Goal: Navigation & Orientation: Go to known website

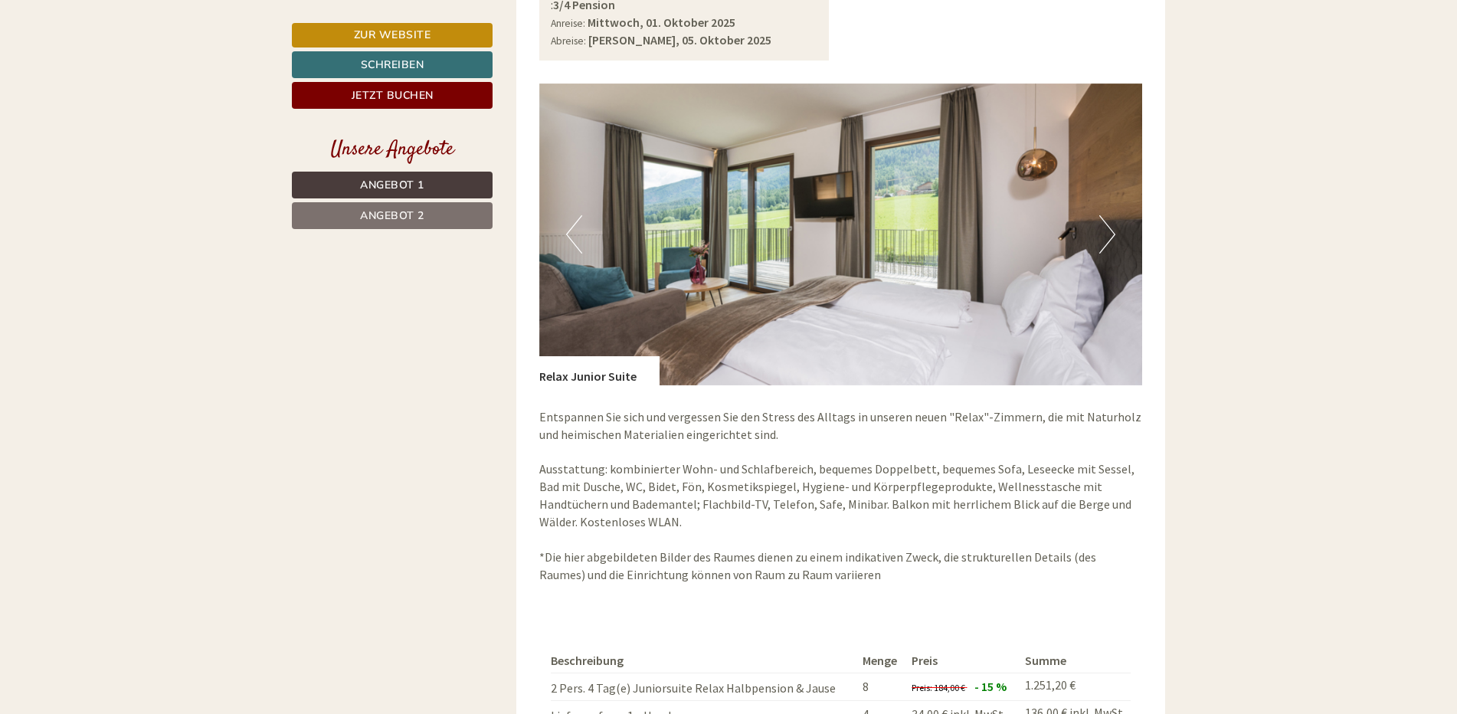
scroll to position [2527, 0]
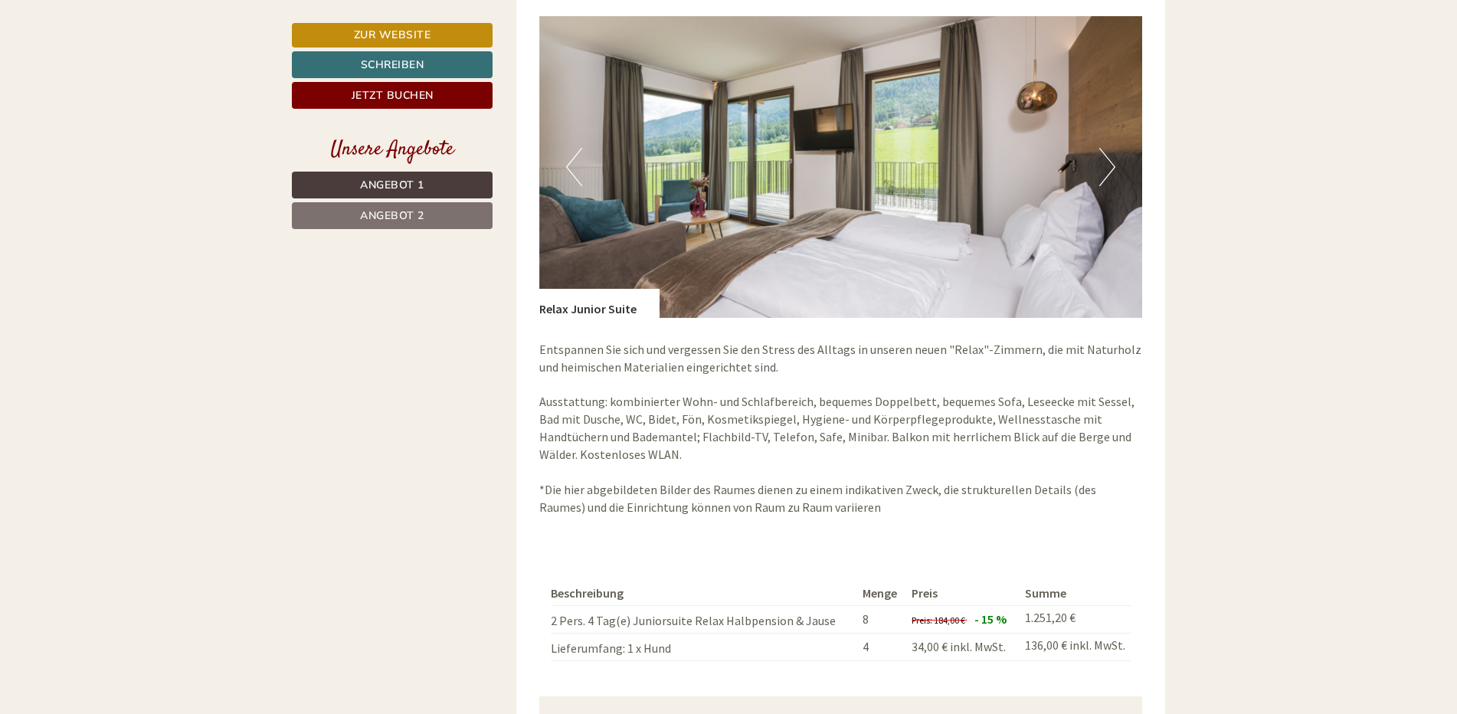
click at [1112, 148] on button "Nächster" at bounding box center [1107, 167] width 16 height 38
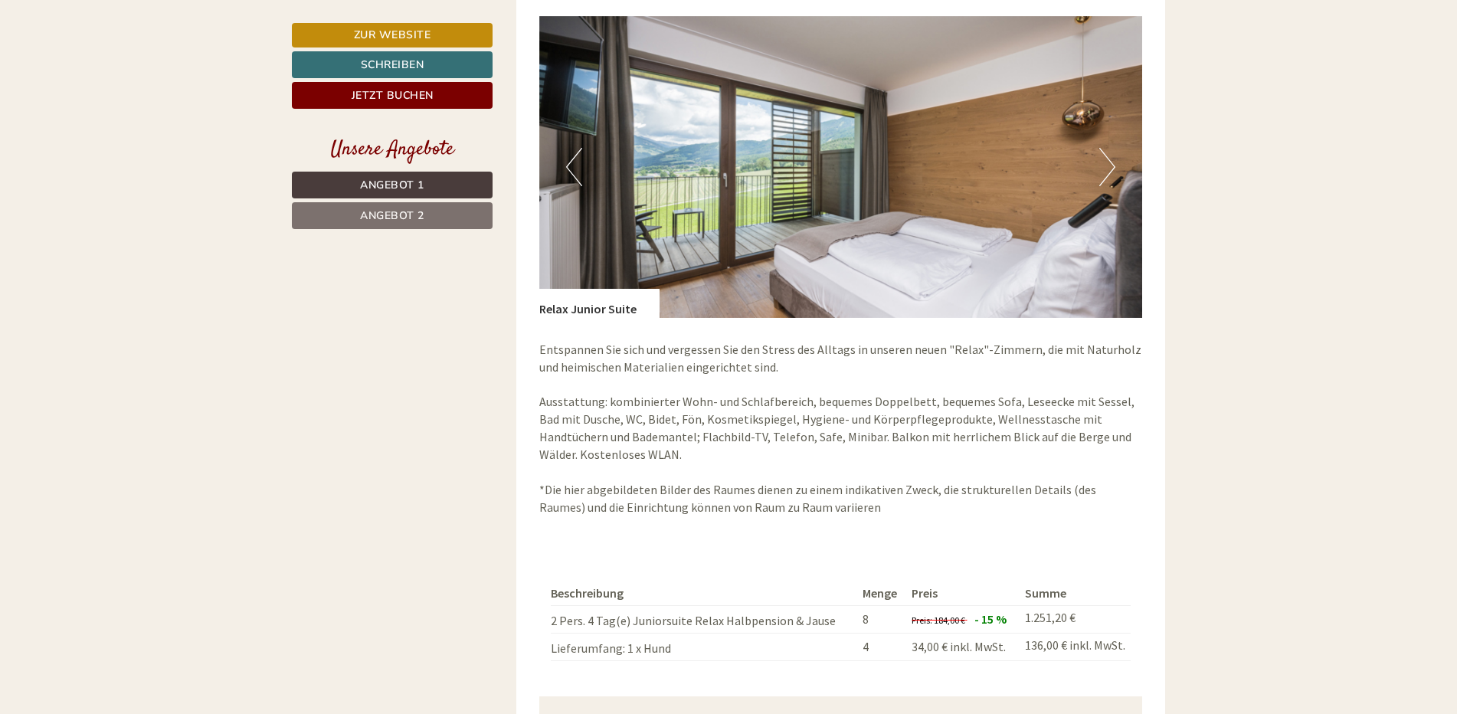
click at [1112, 148] on button "Nächster" at bounding box center [1107, 167] width 16 height 38
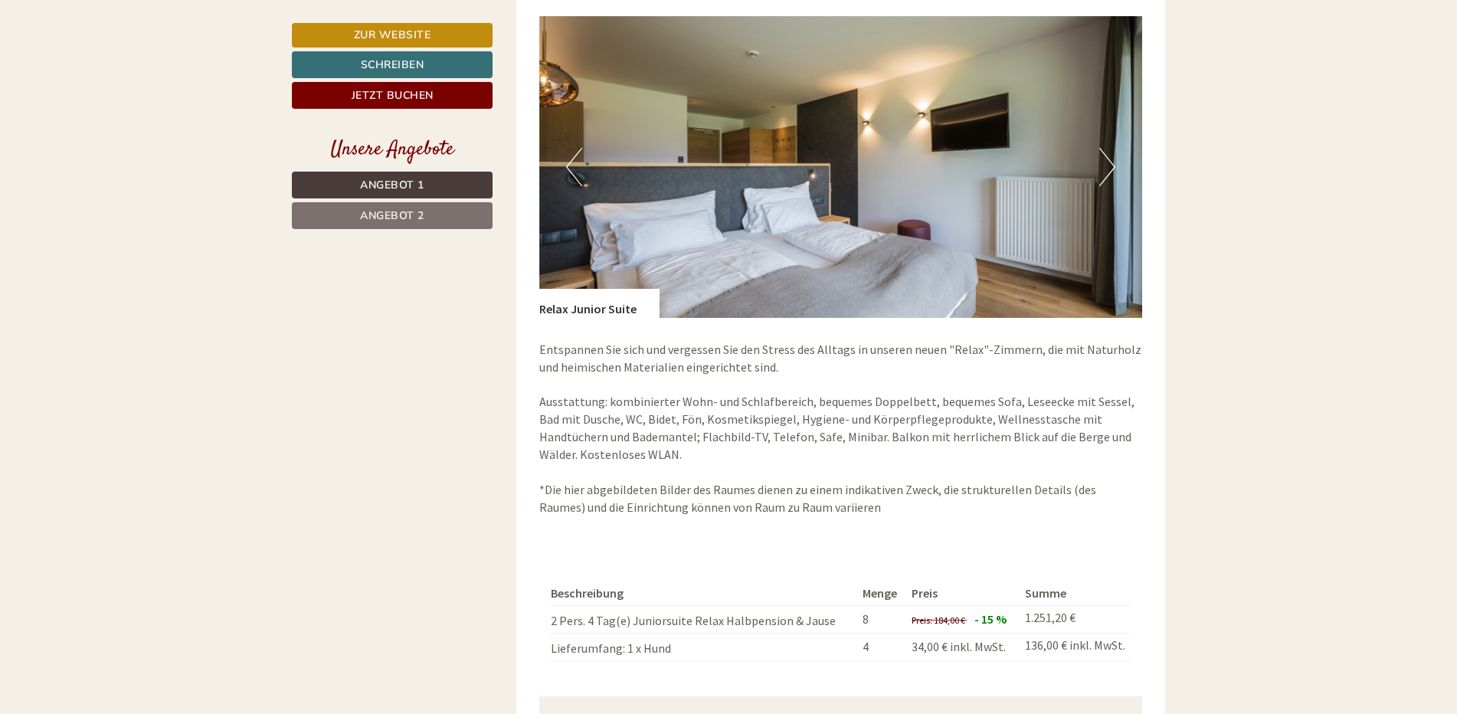
click at [1112, 148] on button "Nächster" at bounding box center [1107, 167] width 16 height 38
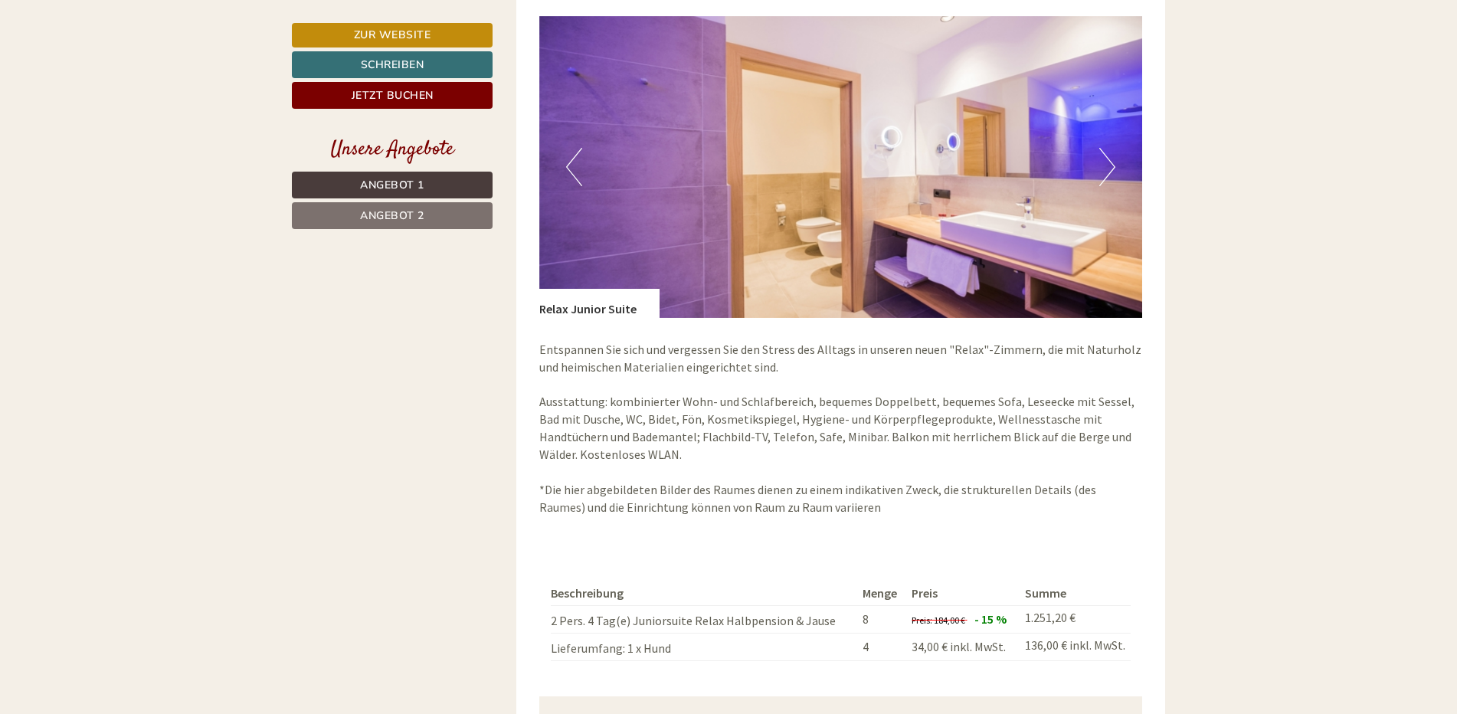
click at [1112, 148] on button "Nächster" at bounding box center [1107, 167] width 16 height 38
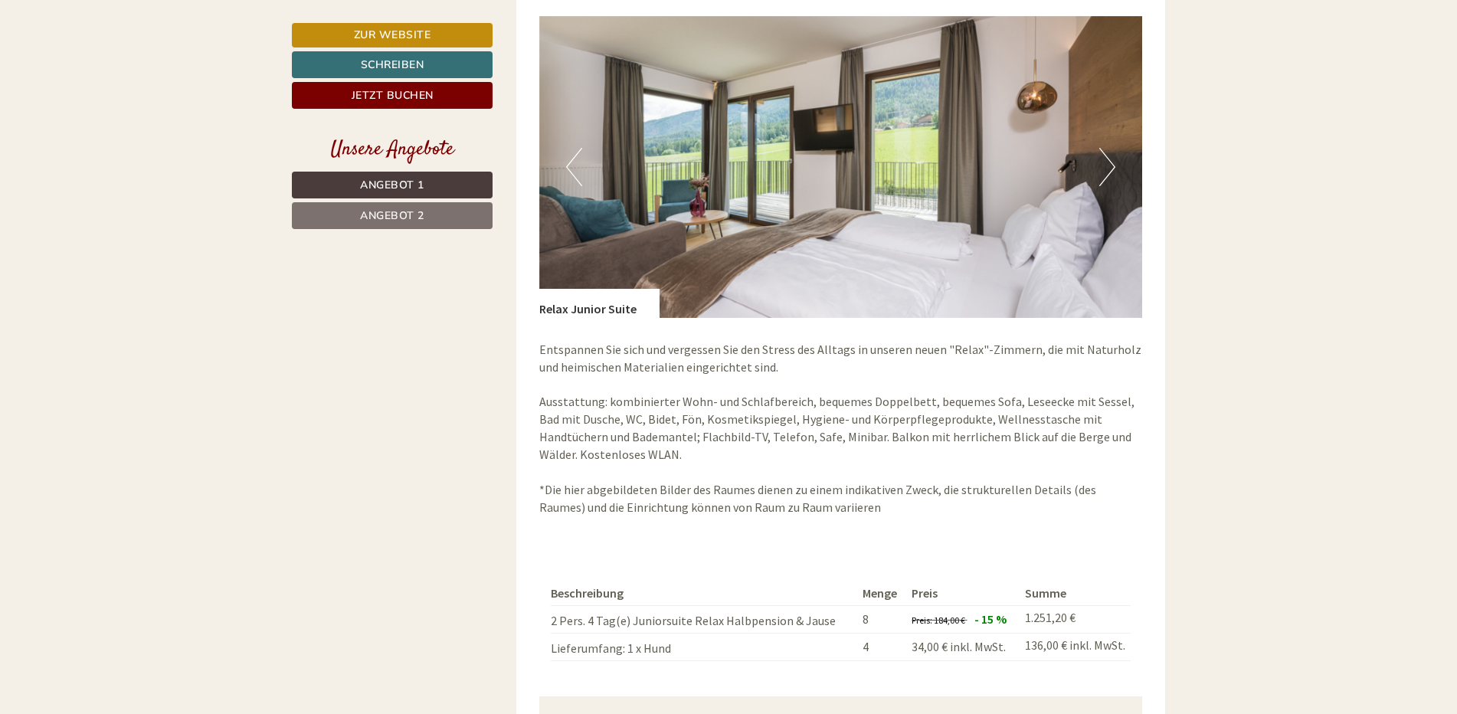
click at [1112, 148] on button "Nächster" at bounding box center [1107, 167] width 16 height 38
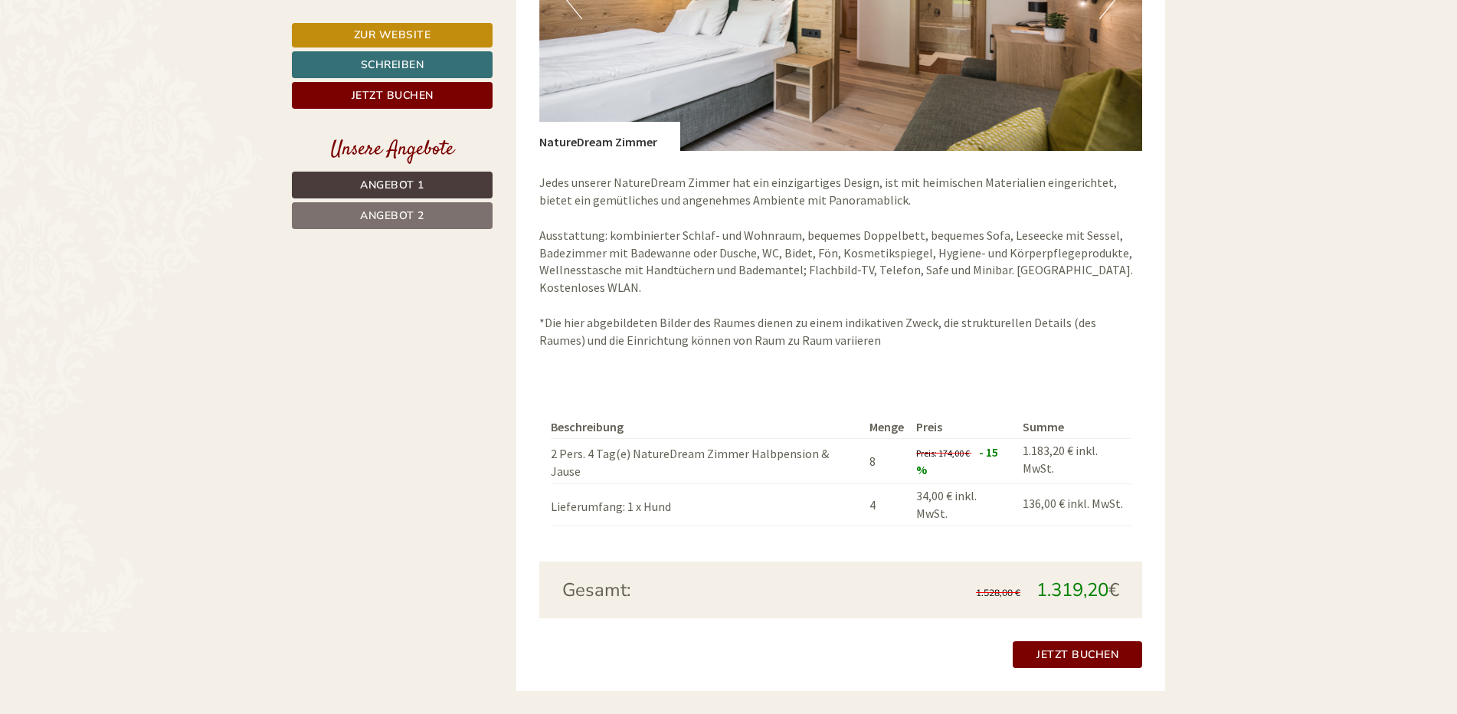
scroll to position [1455, 0]
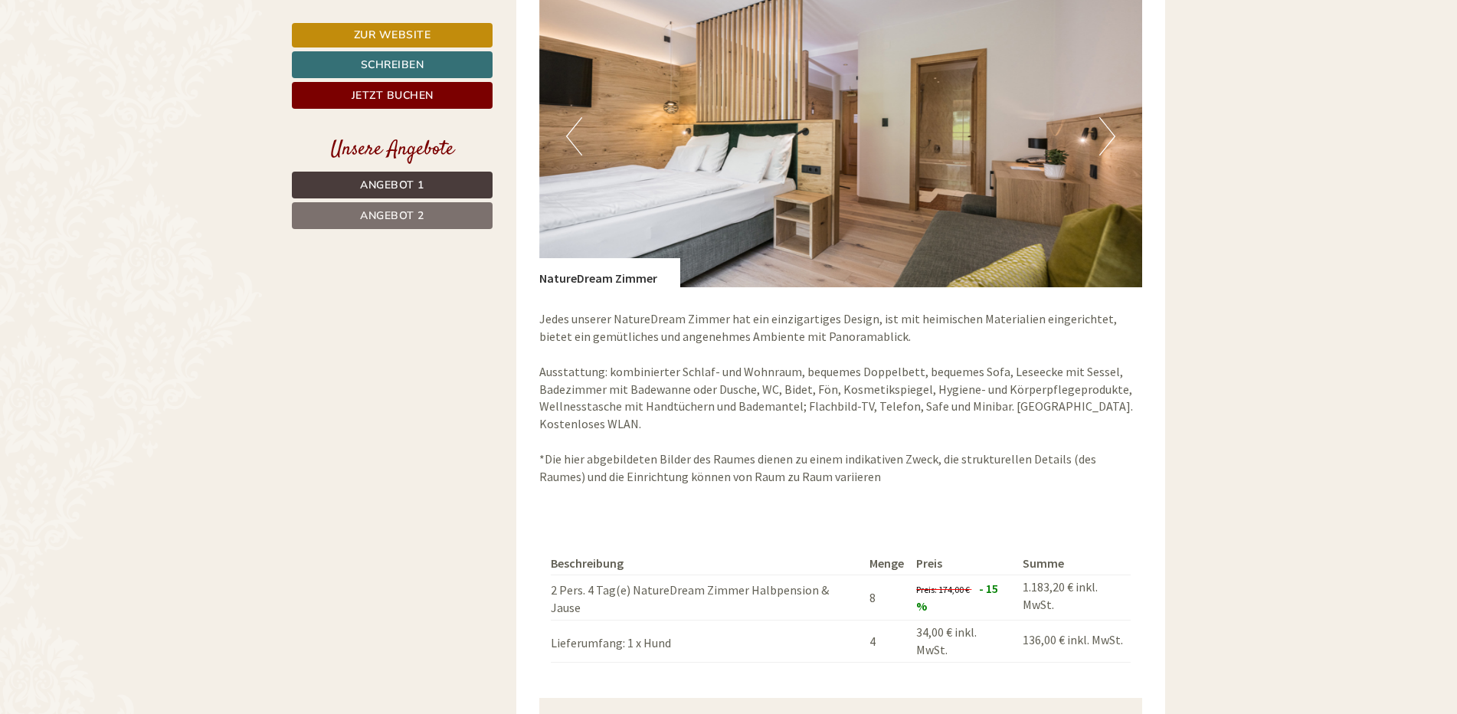
click at [1113, 117] on button "Nächster" at bounding box center [1107, 136] width 16 height 38
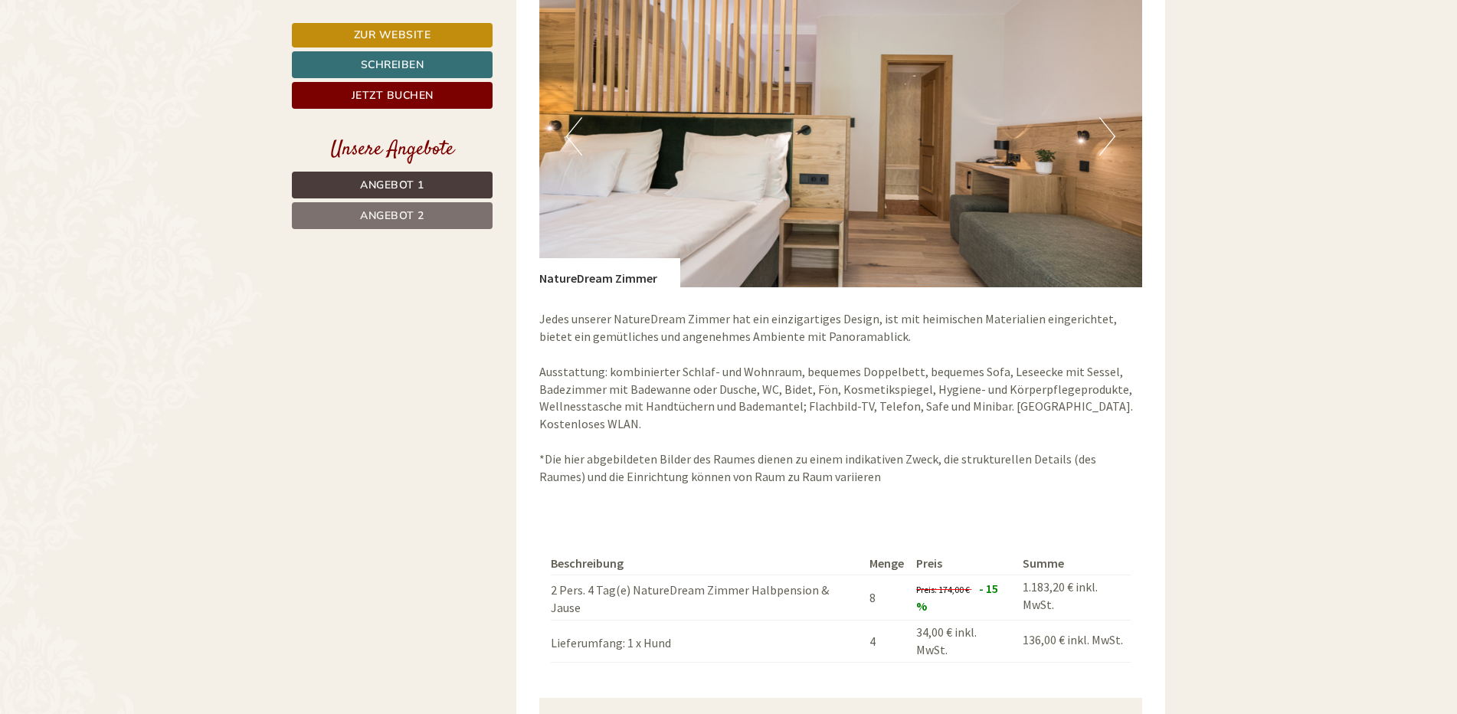
click at [1113, 117] on button "Nächster" at bounding box center [1107, 136] width 16 height 38
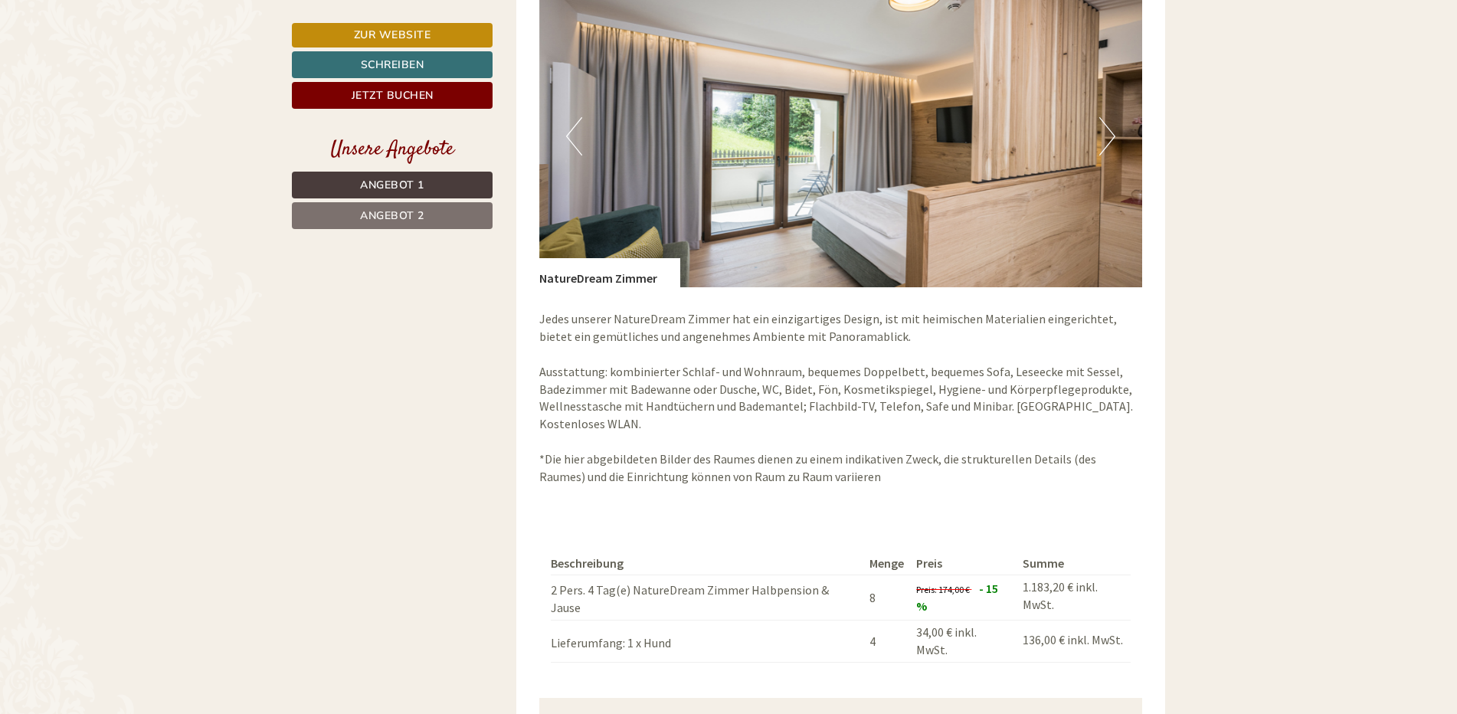
click at [1113, 117] on button "Nächster" at bounding box center [1107, 136] width 16 height 38
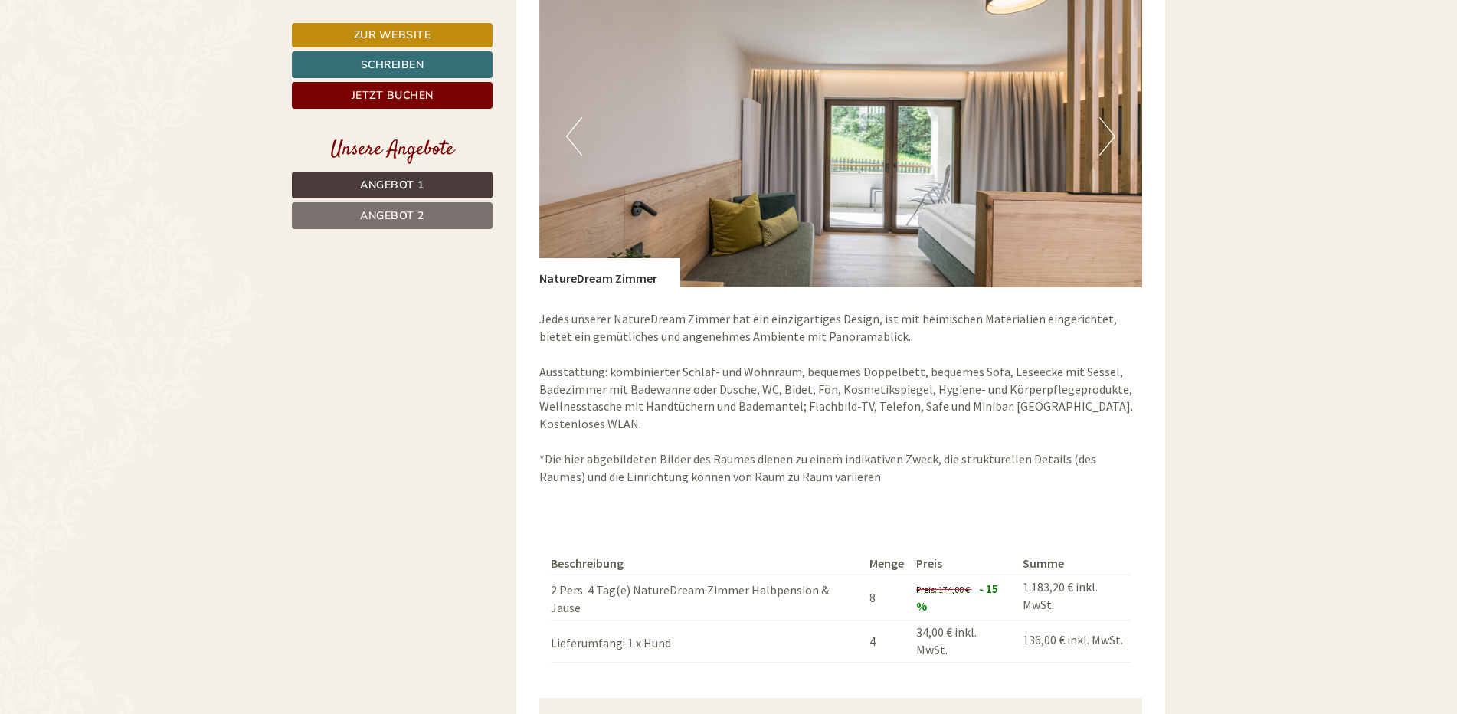
click at [1113, 117] on button "Nächster" at bounding box center [1107, 136] width 16 height 38
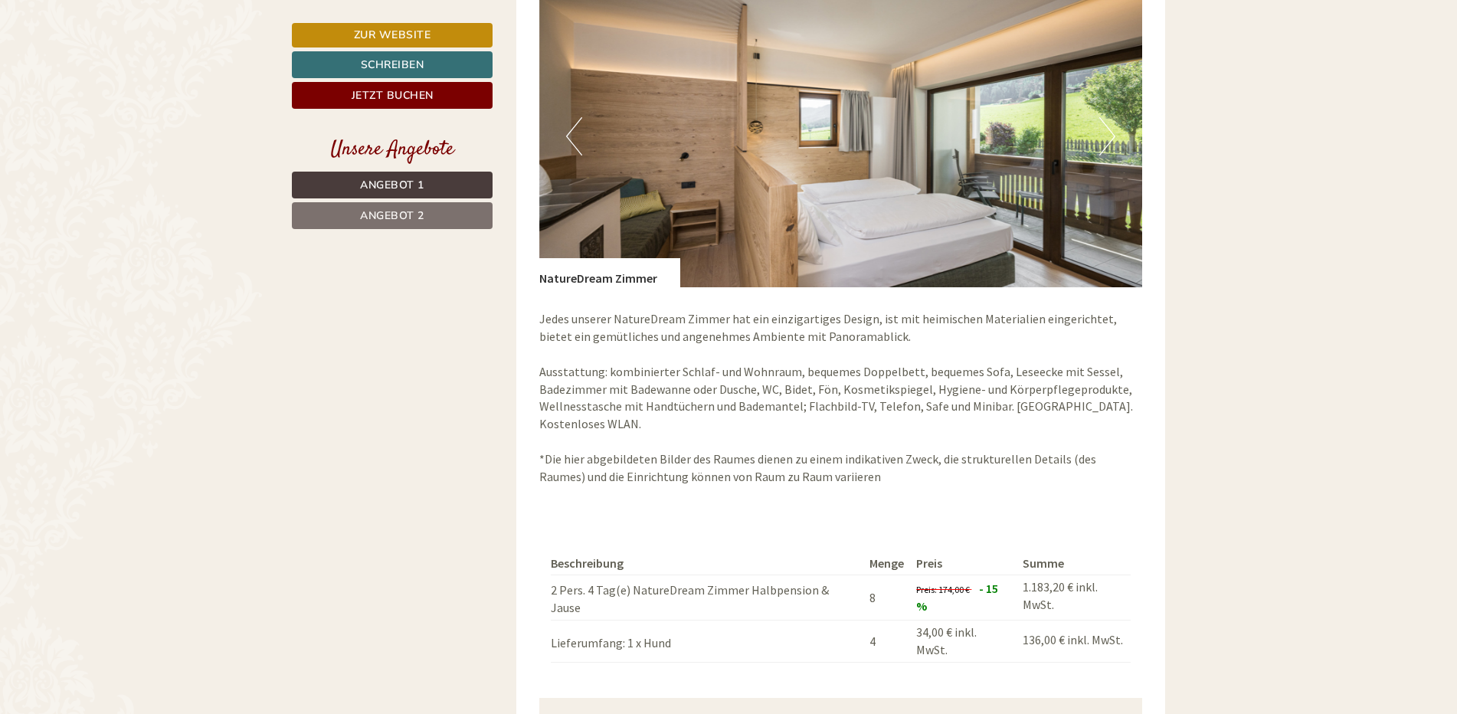
click at [1113, 117] on button "Nächster" at bounding box center [1107, 136] width 16 height 38
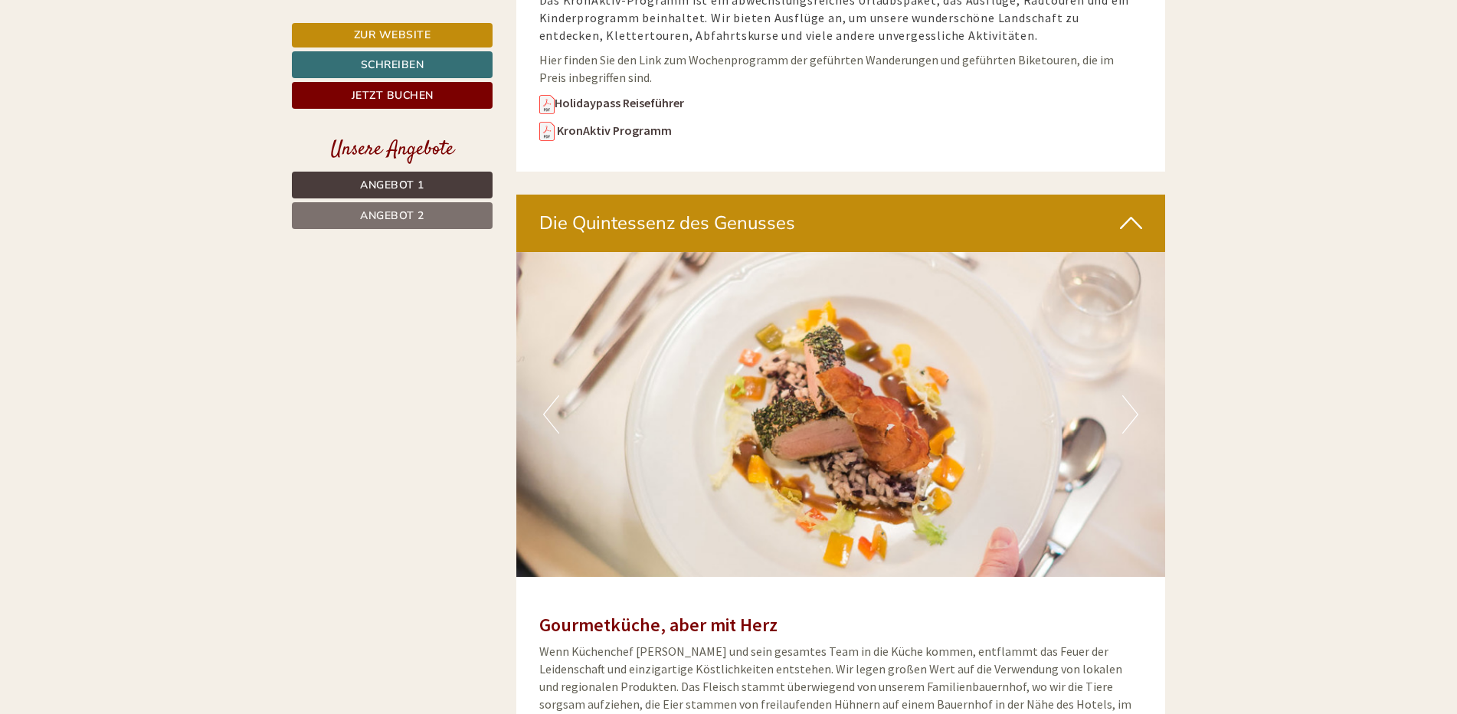
scroll to position [4901, 0]
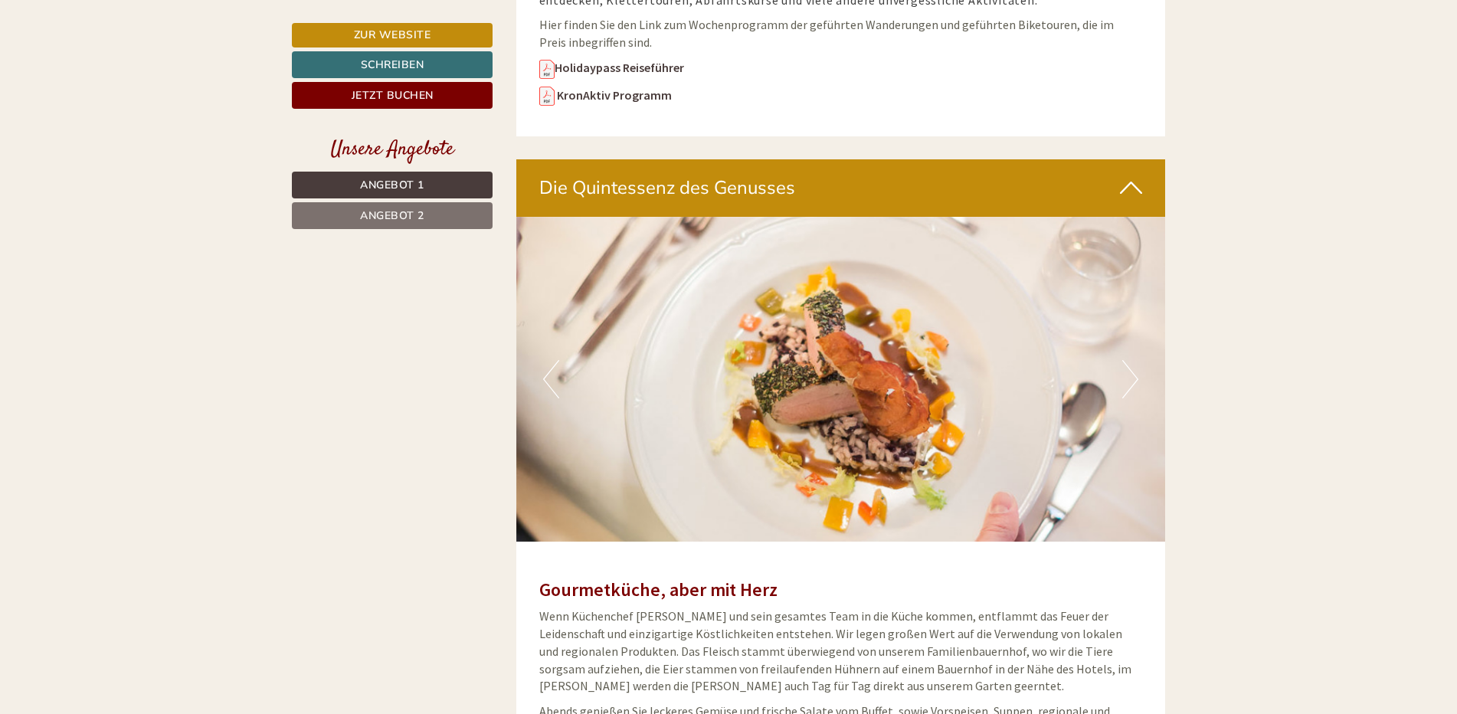
click at [1130, 360] on button "Nächster" at bounding box center [1130, 379] width 16 height 38
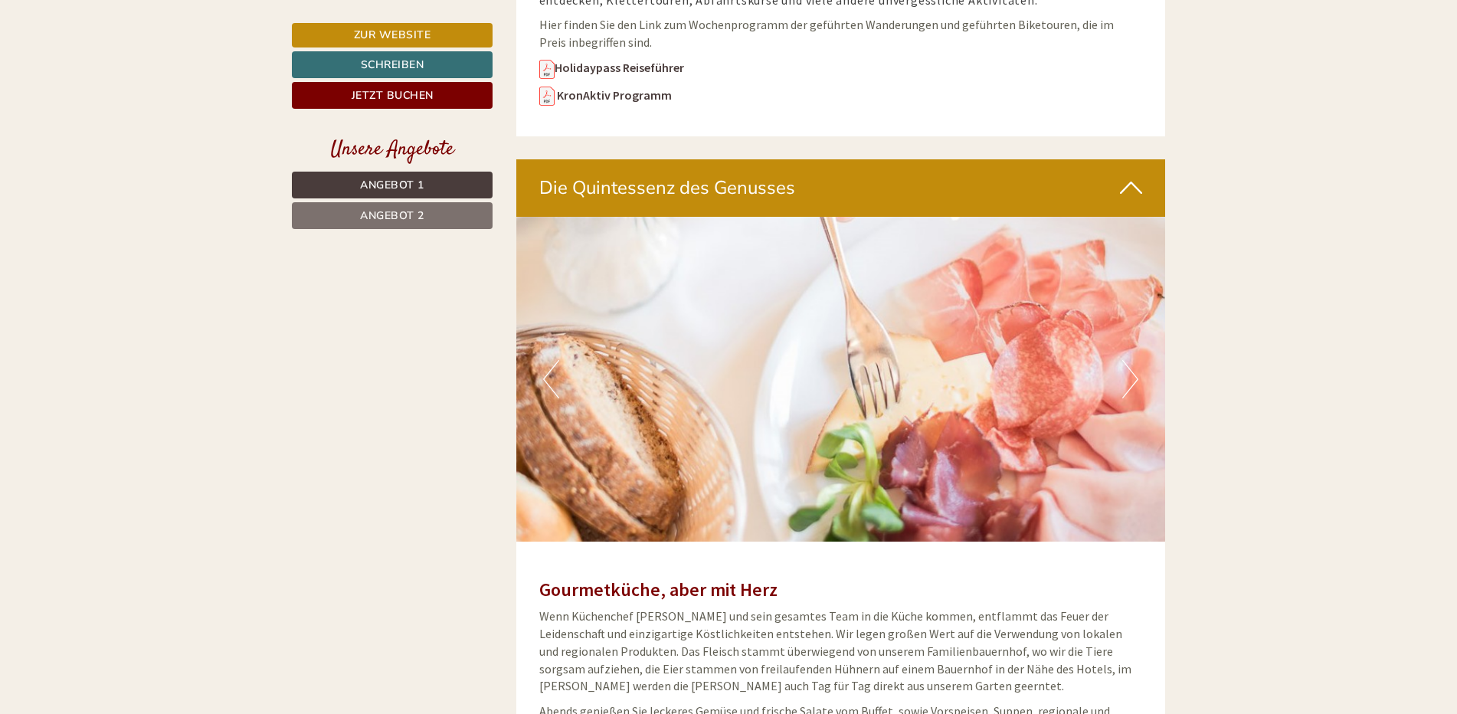
click at [1130, 360] on button "Nächster" at bounding box center [1130, 379] width 16 height 38
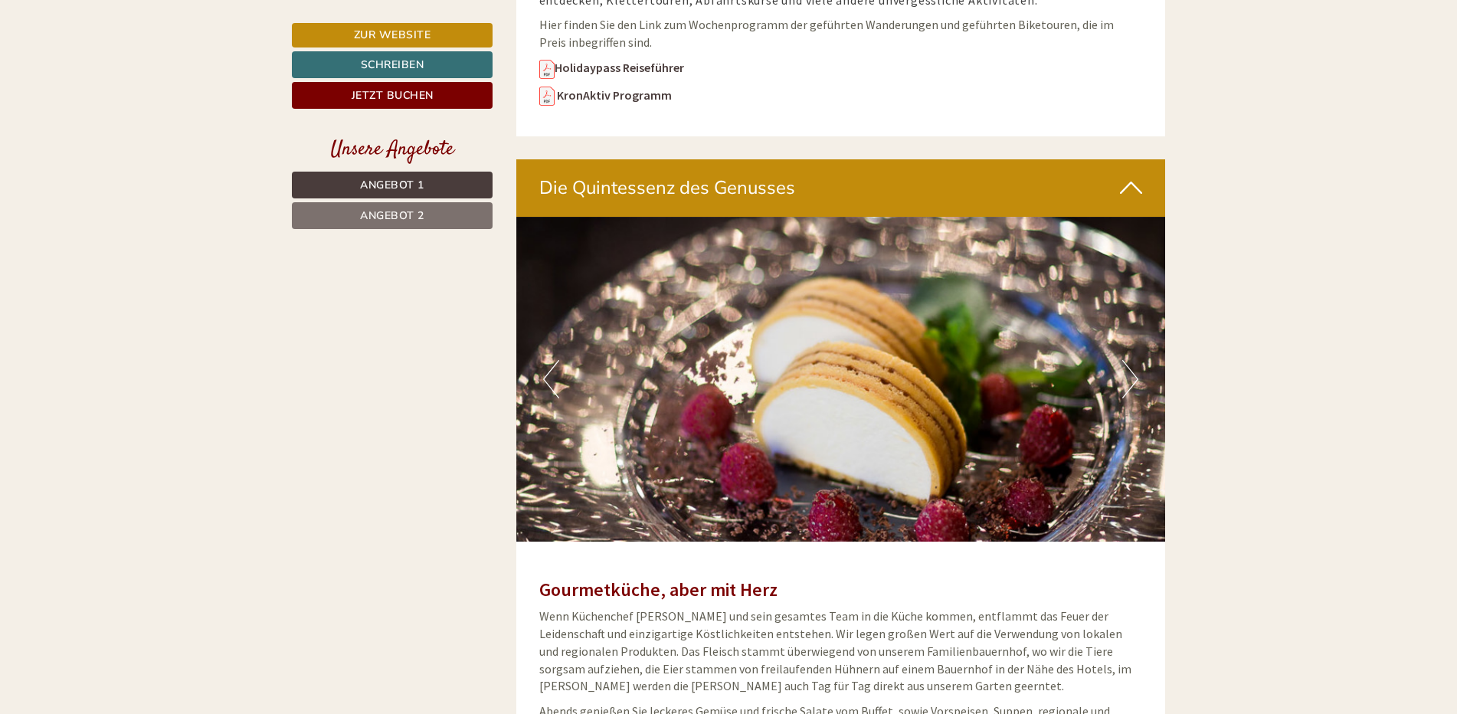
click at [1130, 360] on button "Nächster" at bounding box center [1130, 379] width 16 height 38
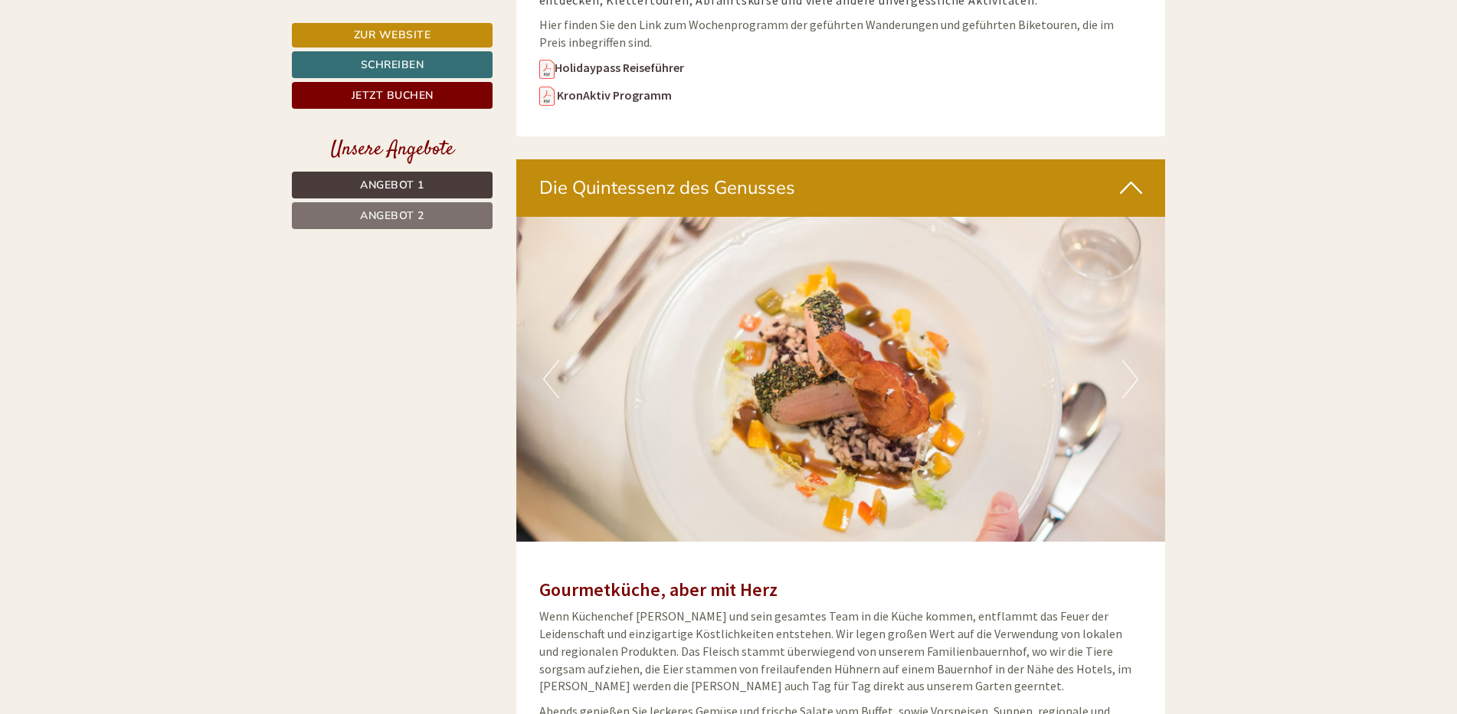
click at [1130, 360] on button "Nächster" at bounding box center [1130, 379] width 16 height 38
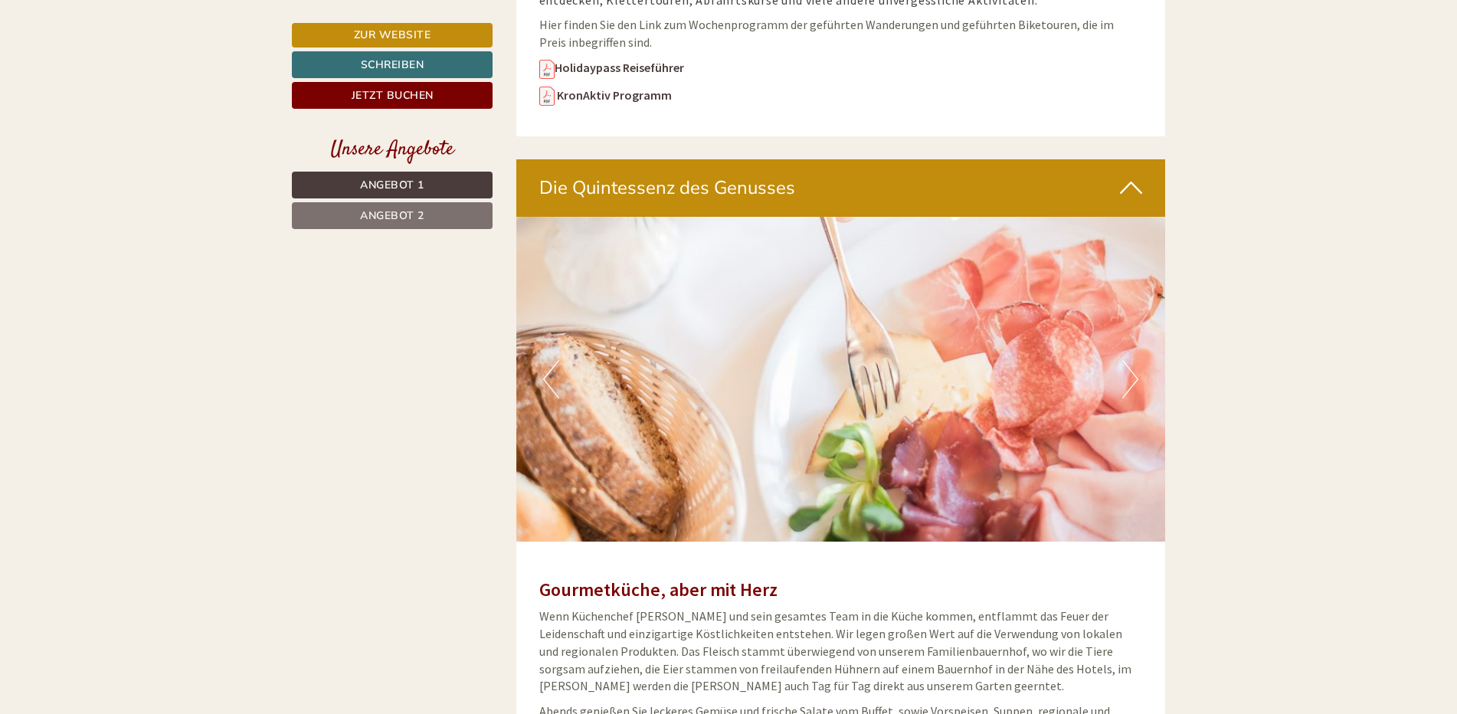
click at [1130, 360] on button "Nächster" at bounding box center [1130, 379] width 16 height 38
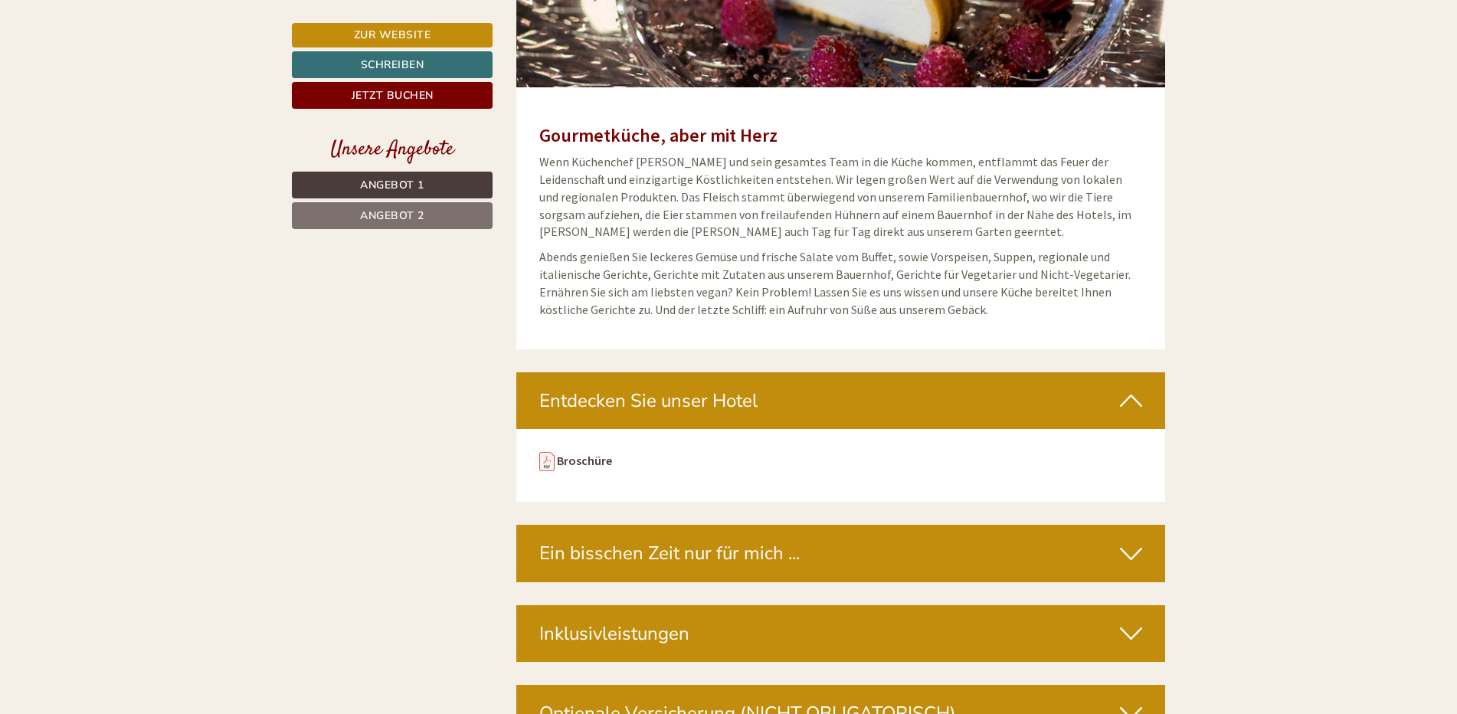
scroll to position [5438, 0]
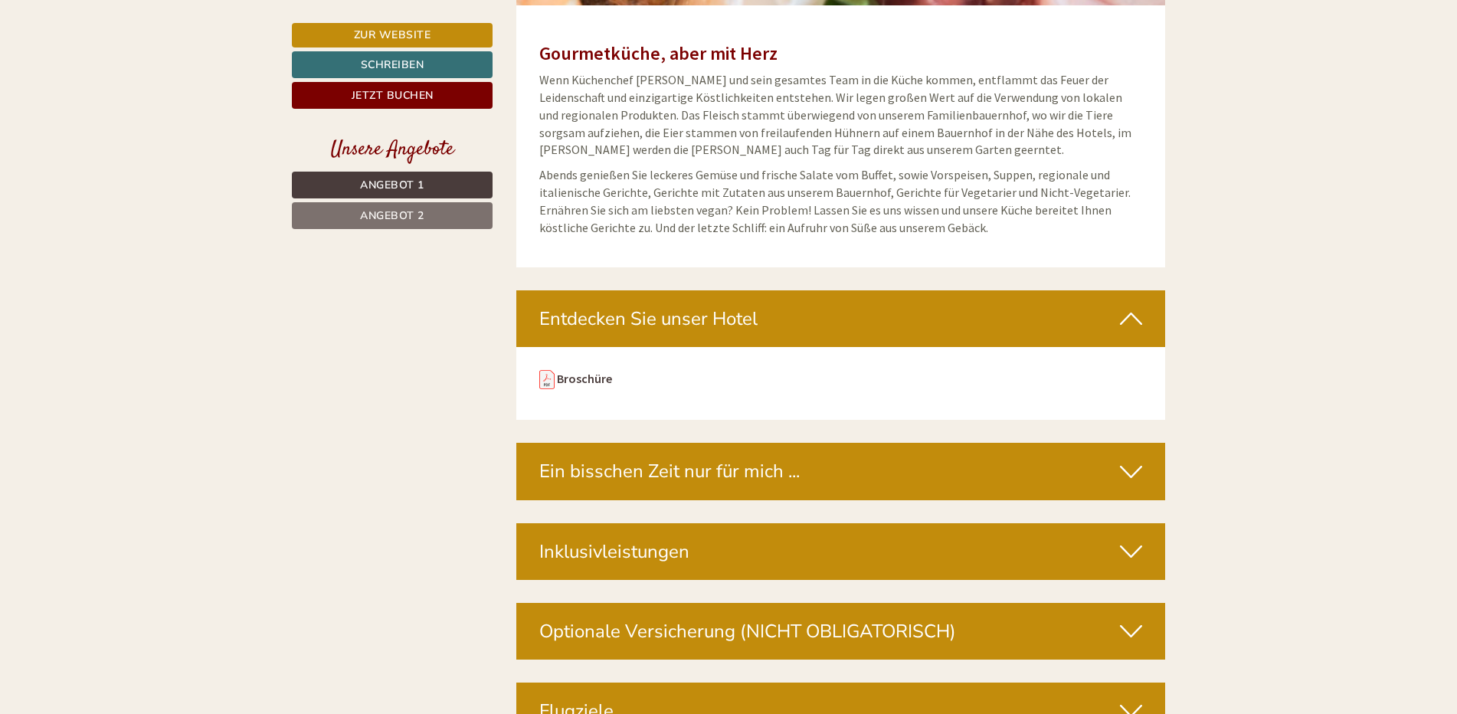
click at [1136, 458] on icon at bounding box center [1131, 471] width 22 height 26
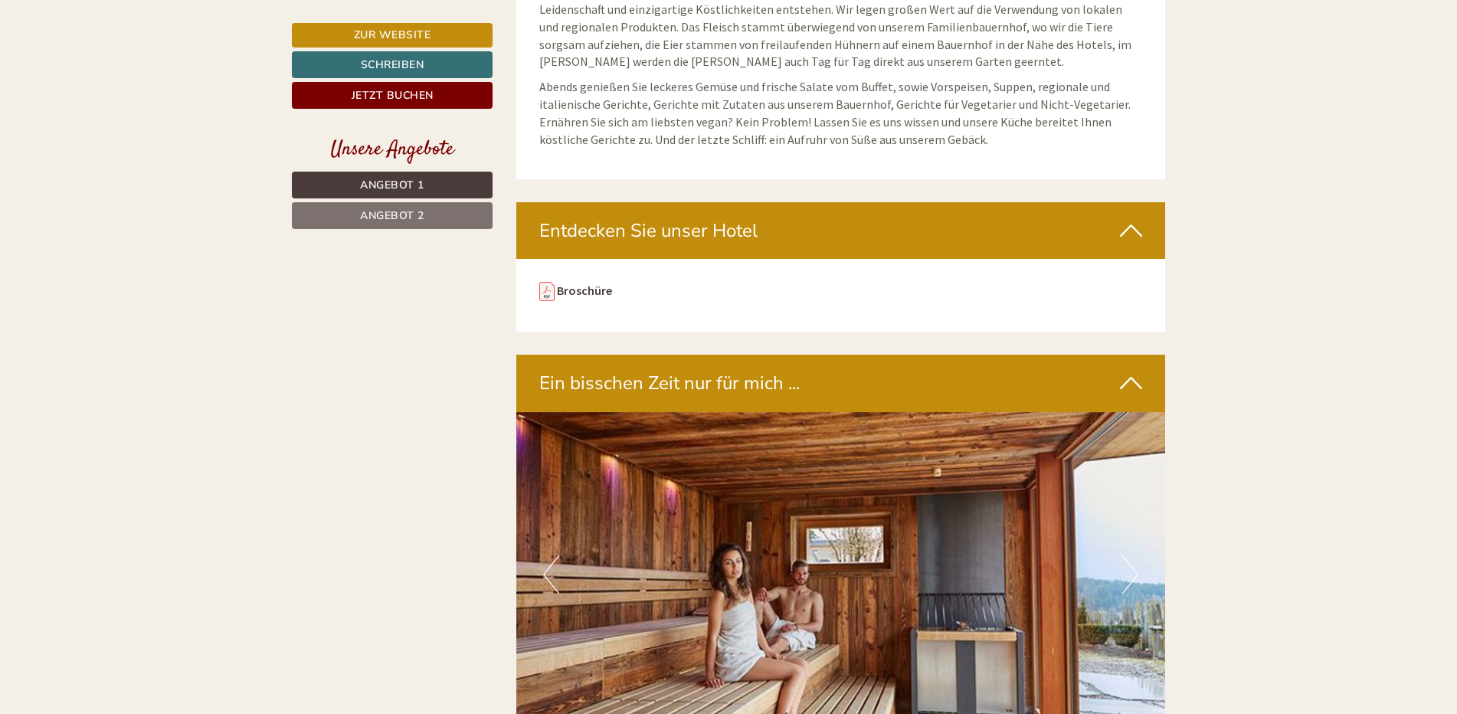
scroll to position [5667, 0]
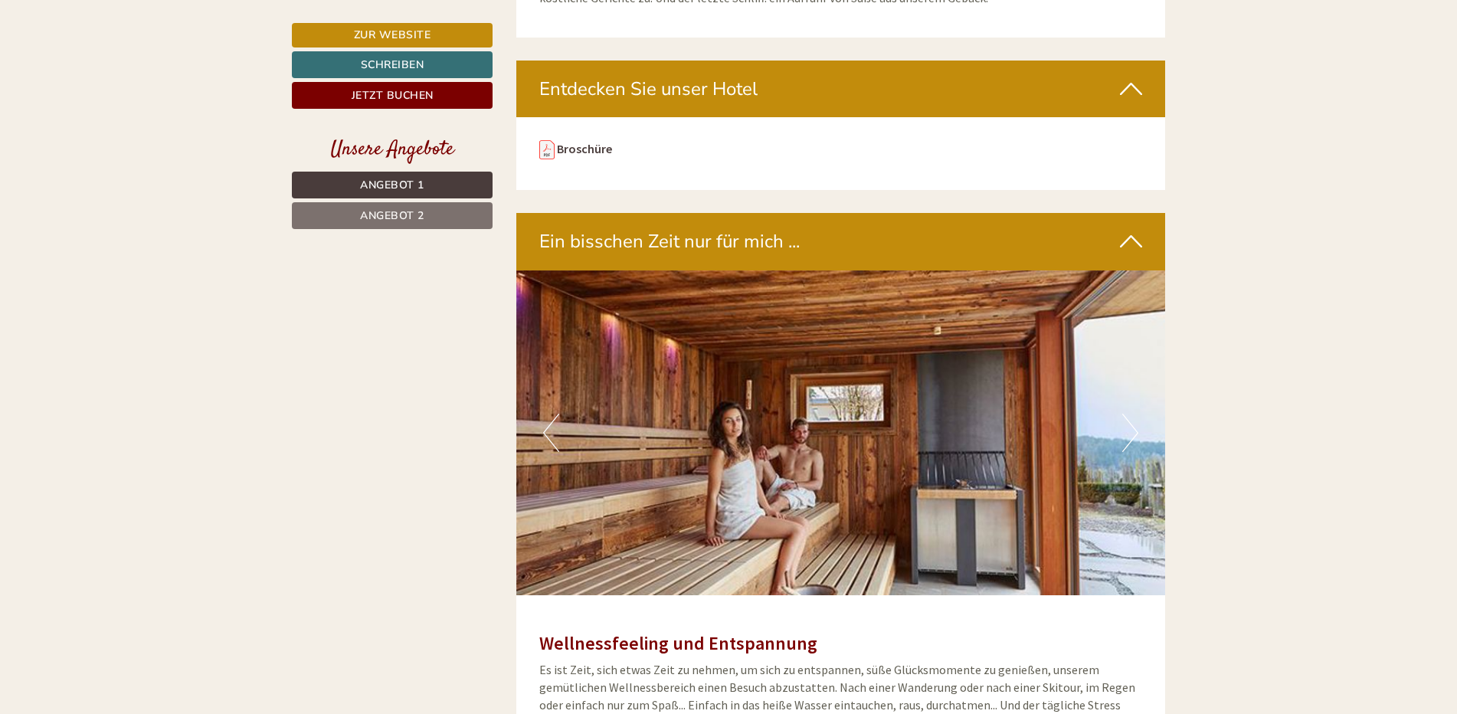
click at [1132, 414] on button "Nächster" at bounding box center [1130, 433] width 16 height 38
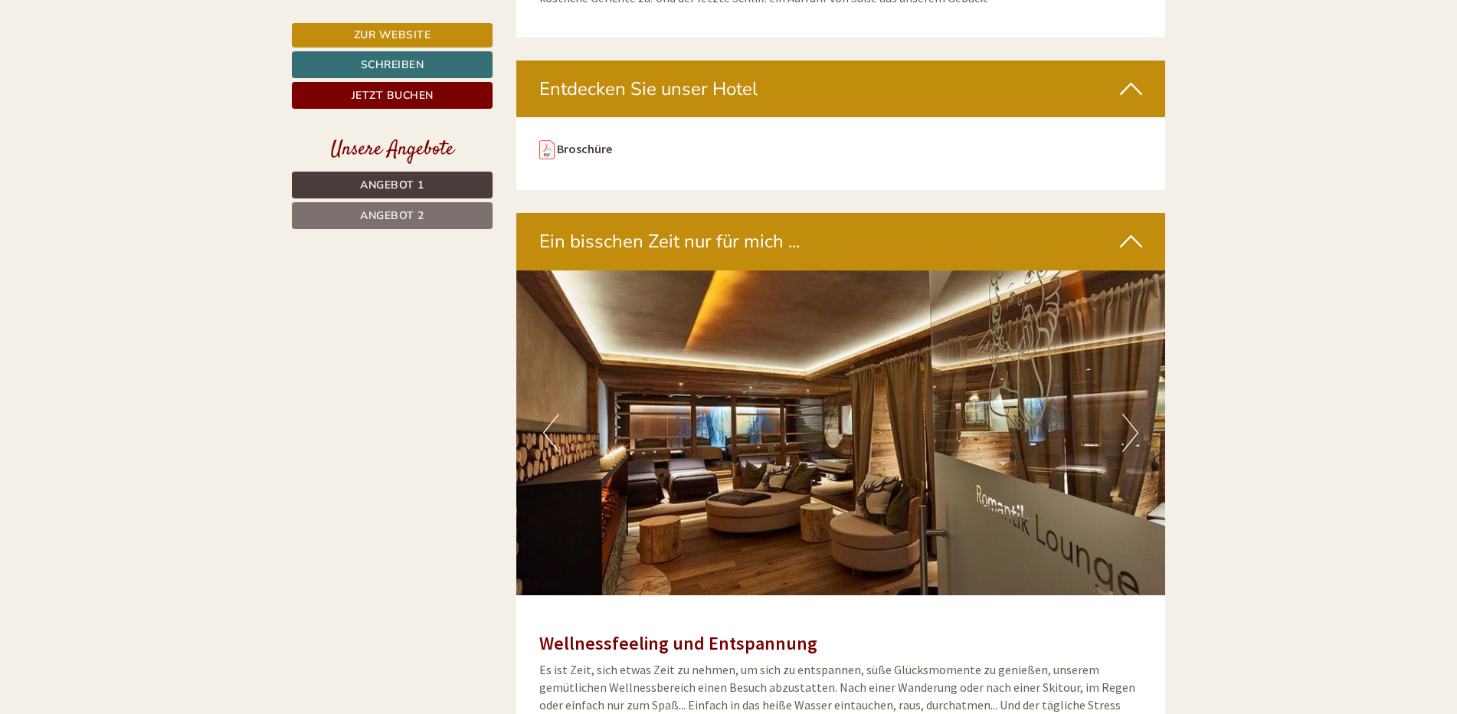
click at [1132, 414] on button "Nächster" at bounding box center [1130, 433] width 16 height 38
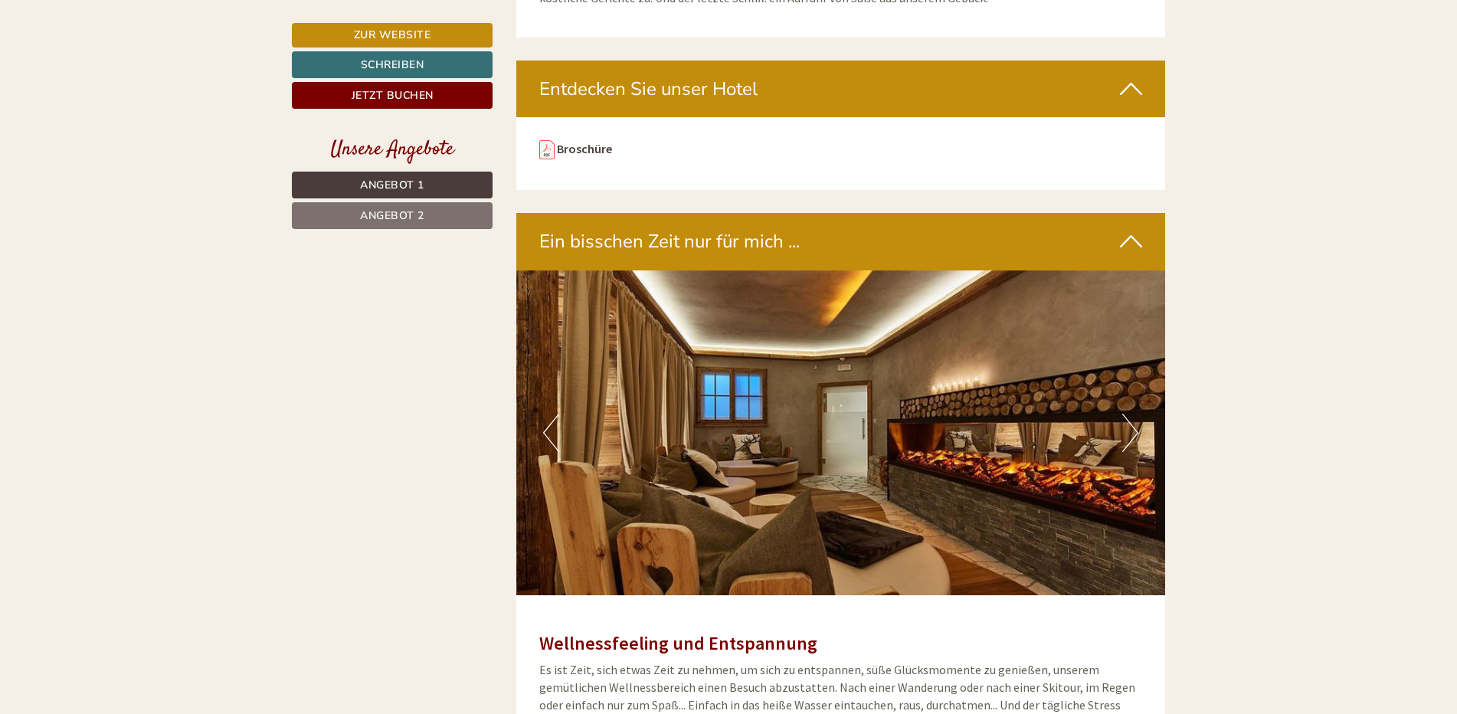
click at [1132, 414] on button "Nächster" at bounding box center [1130, 433] width 16 height 38
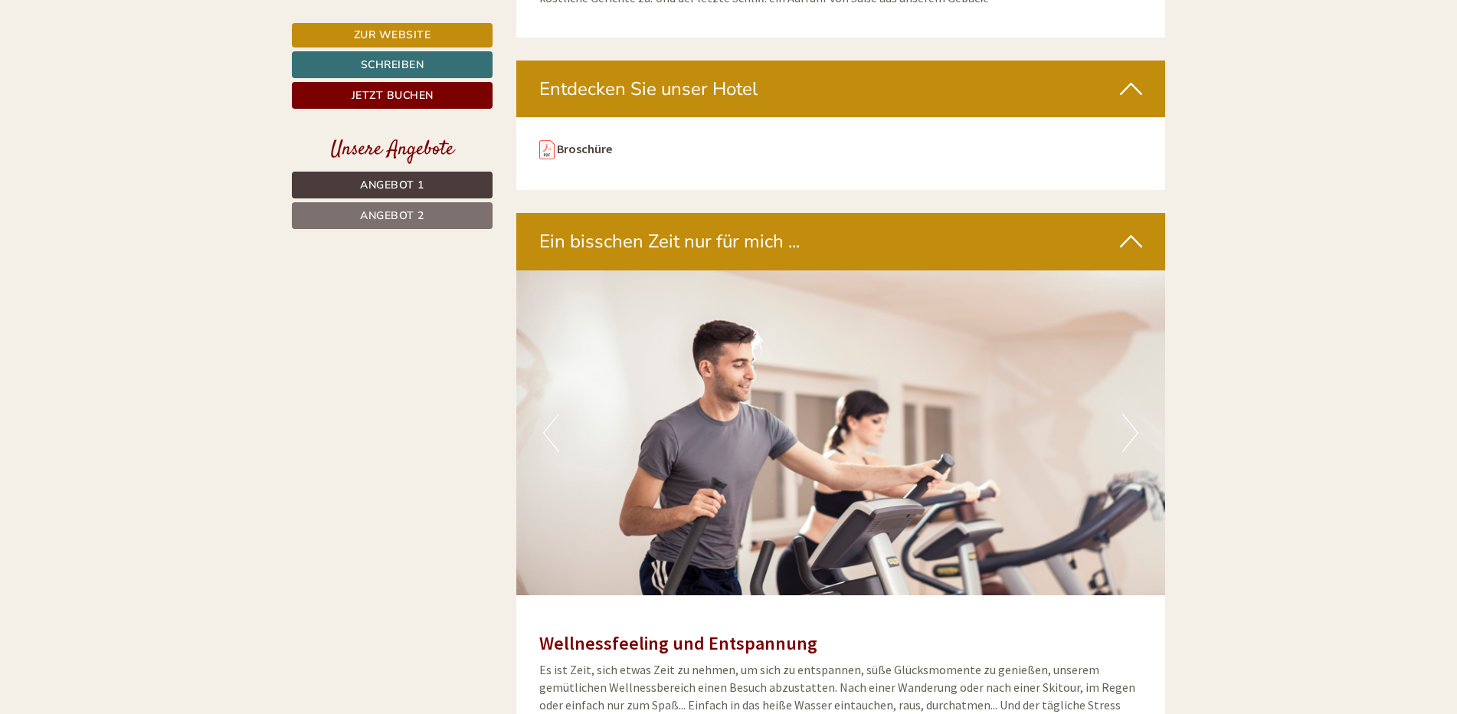
click at [1132, 414] on button "Nächster" at bounding box center [1130, 433] width 16 height 38
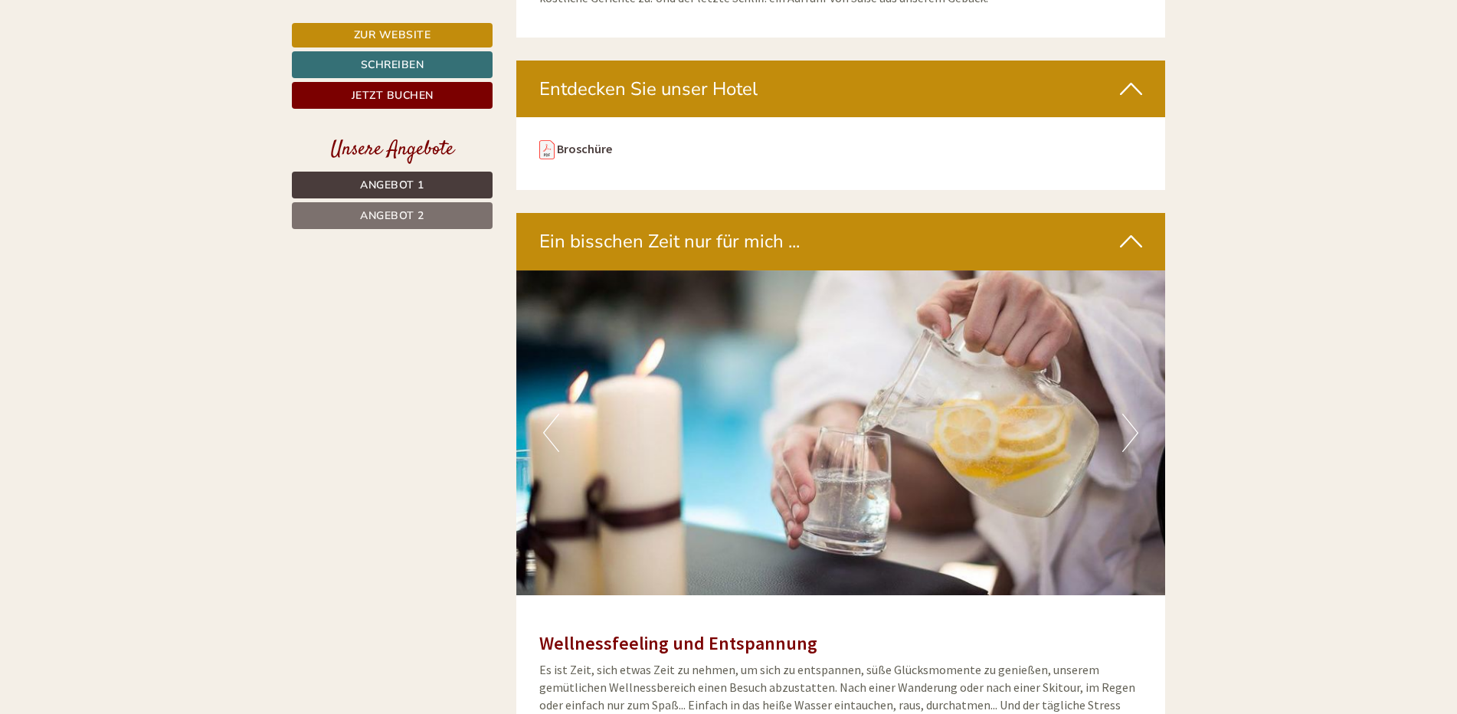
click at [1132, 414] on button "Nächster" at bounding box center [1130, 433] width 16 height 38
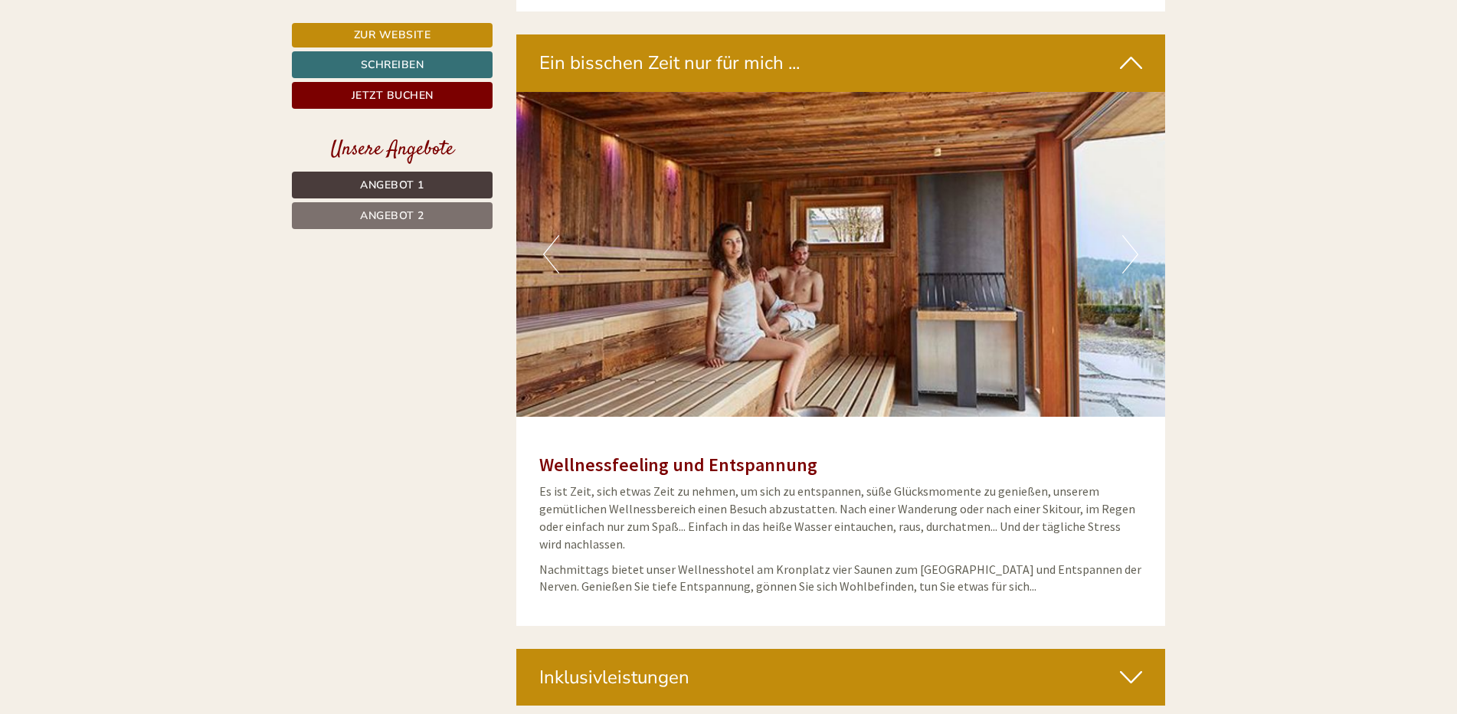
scroll to position [5897, 0]
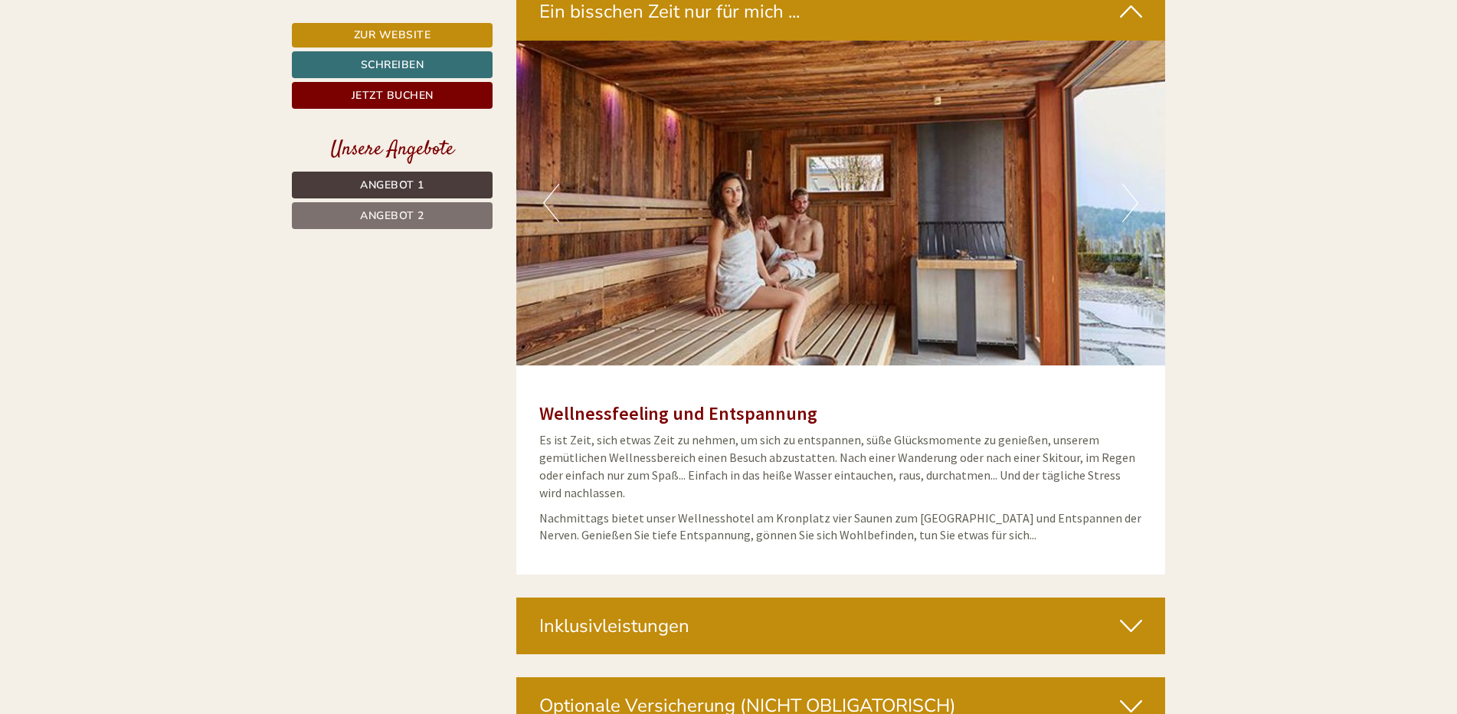
click at [1133, 613] on icon at bounding box center [1131, 626] width 22 height 26
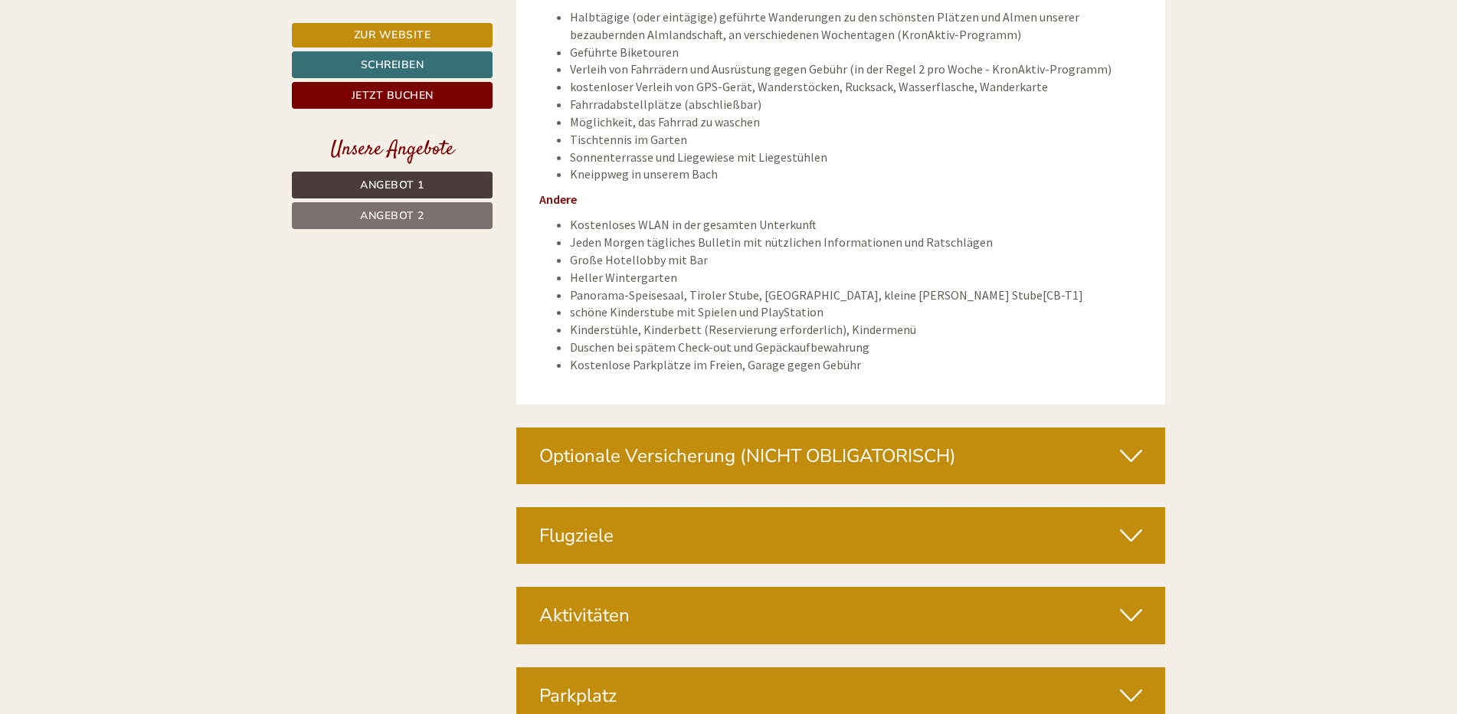
scroll to position [7658, 0]
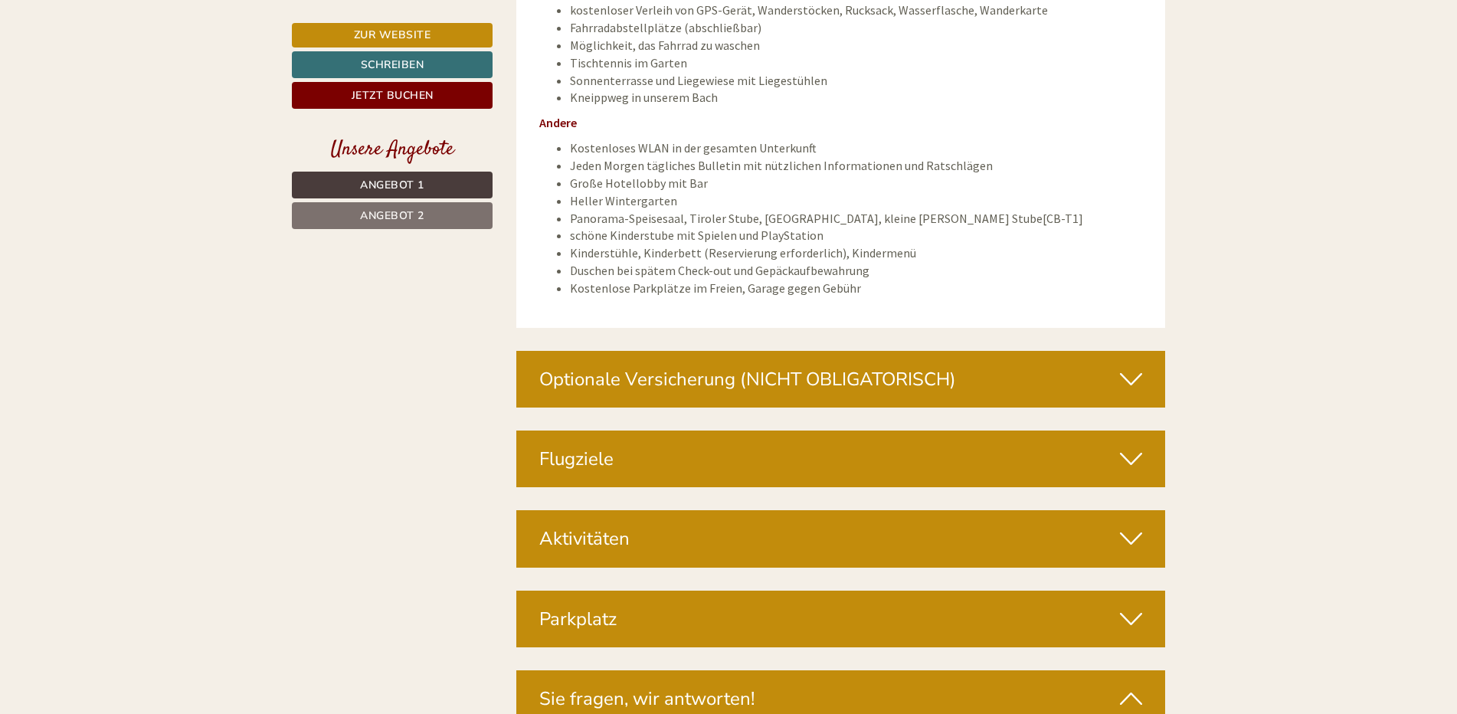
click at [1134, 606] on icon at bounding box center [1131, 619] width 22 height 26
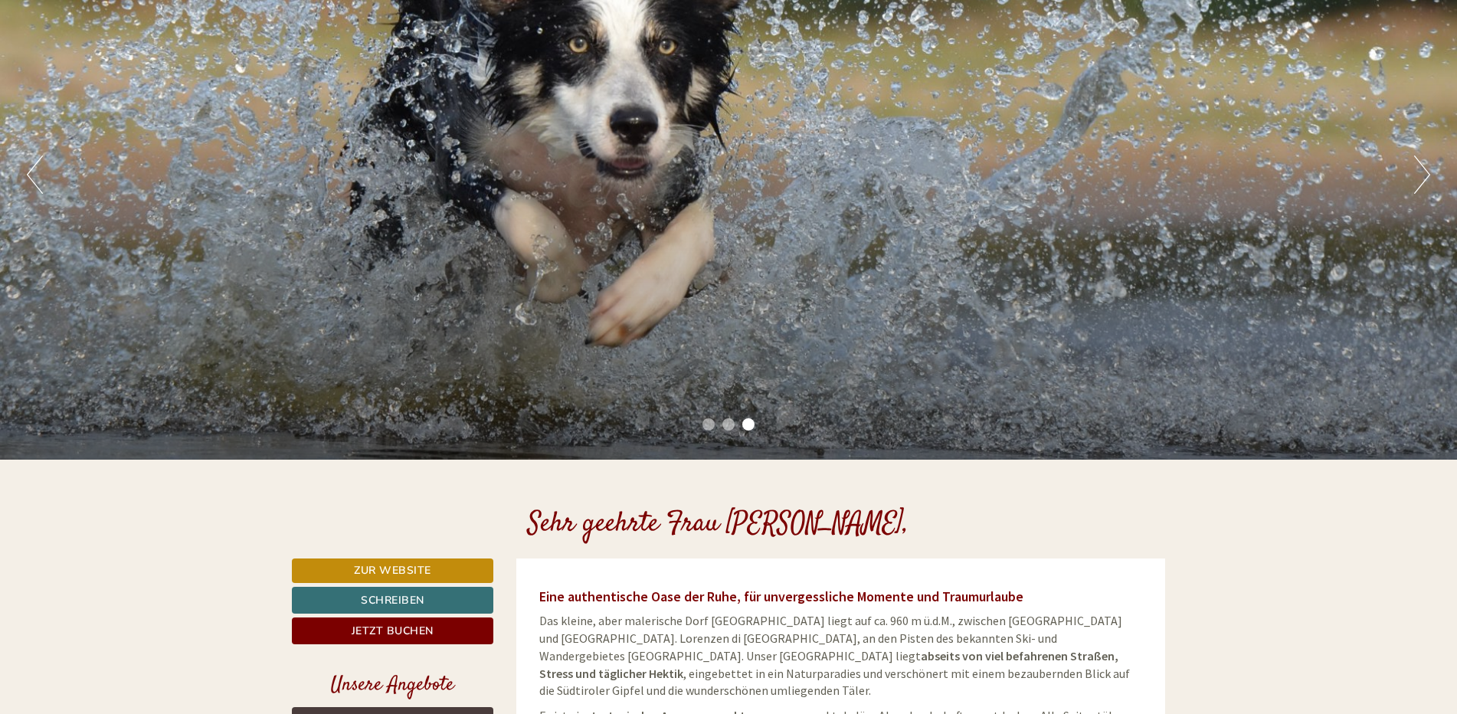
scroll to position [230, 0]
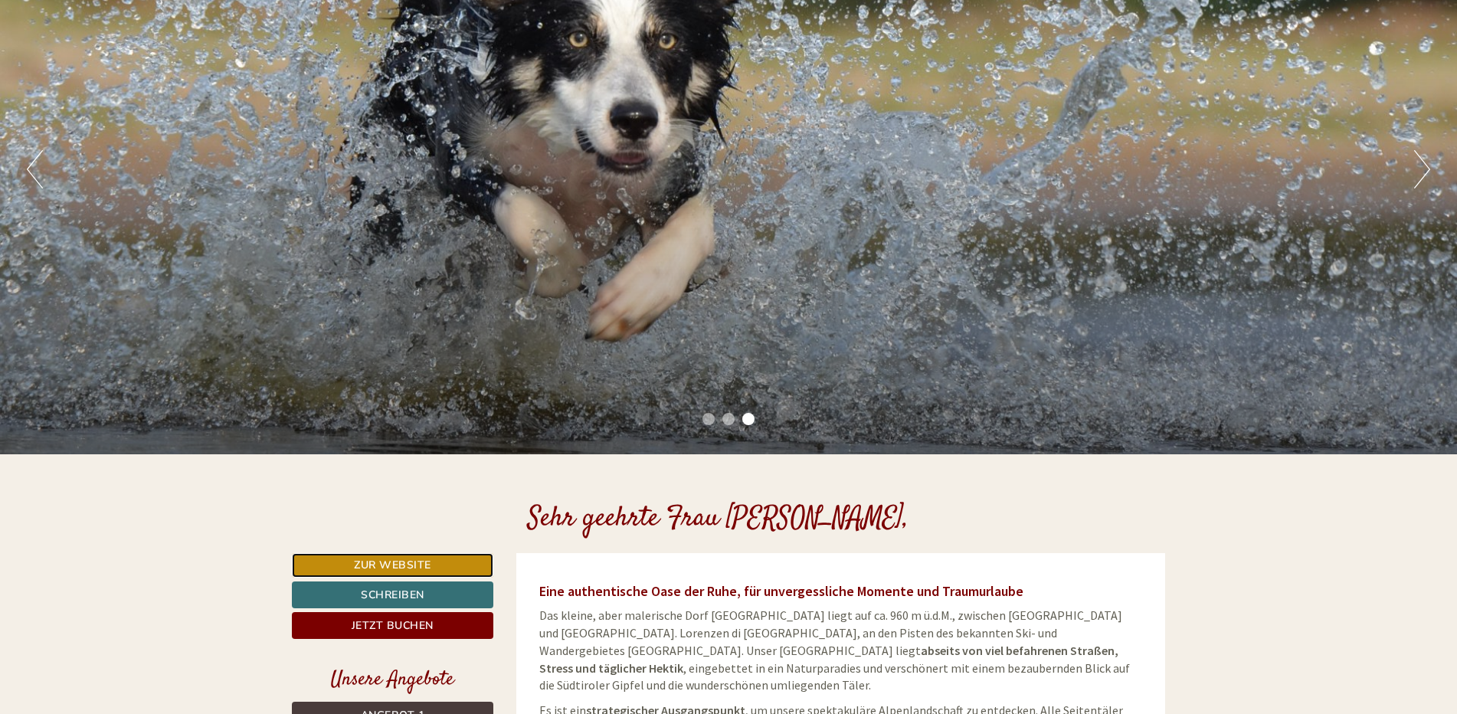
click at [374, 564] on link "Zur Website" at bounding box center [392, 565] width 201 height 25
